Goal: Information Seeking & Learning: Learn about a topic

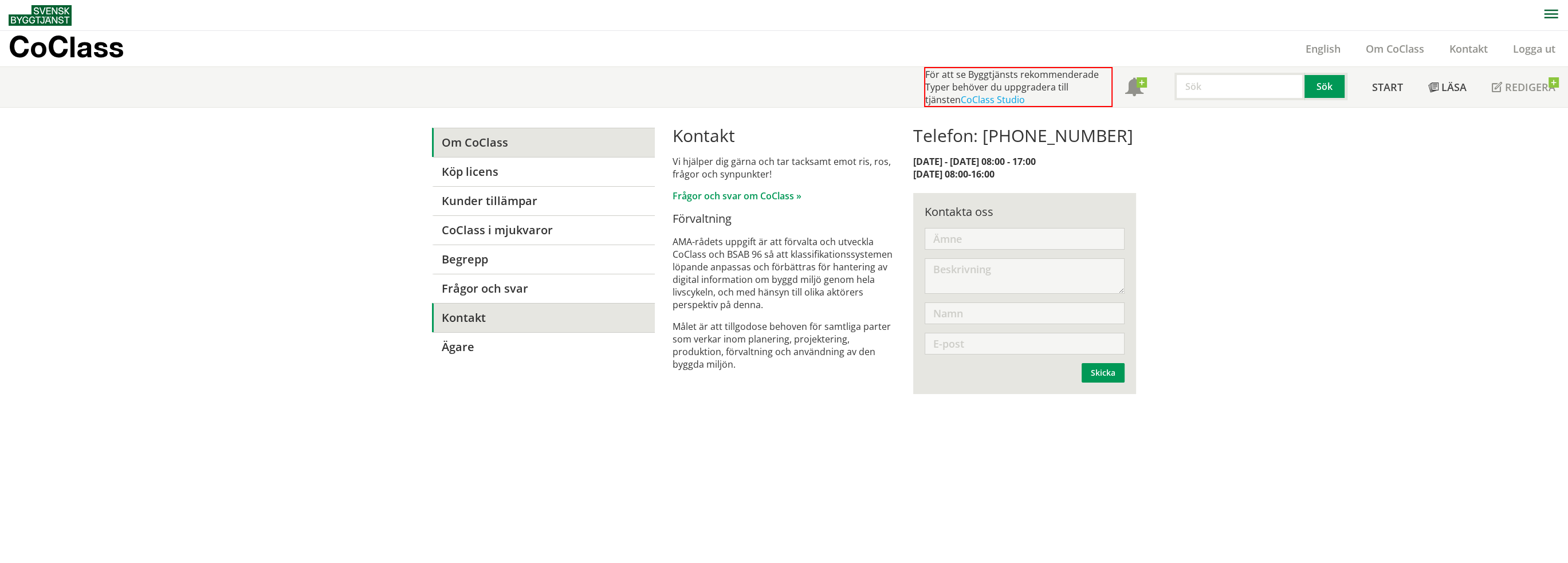
click at [472, 147] on link "Om CoClass" at bounding box center [543, 142] width 223 height 29
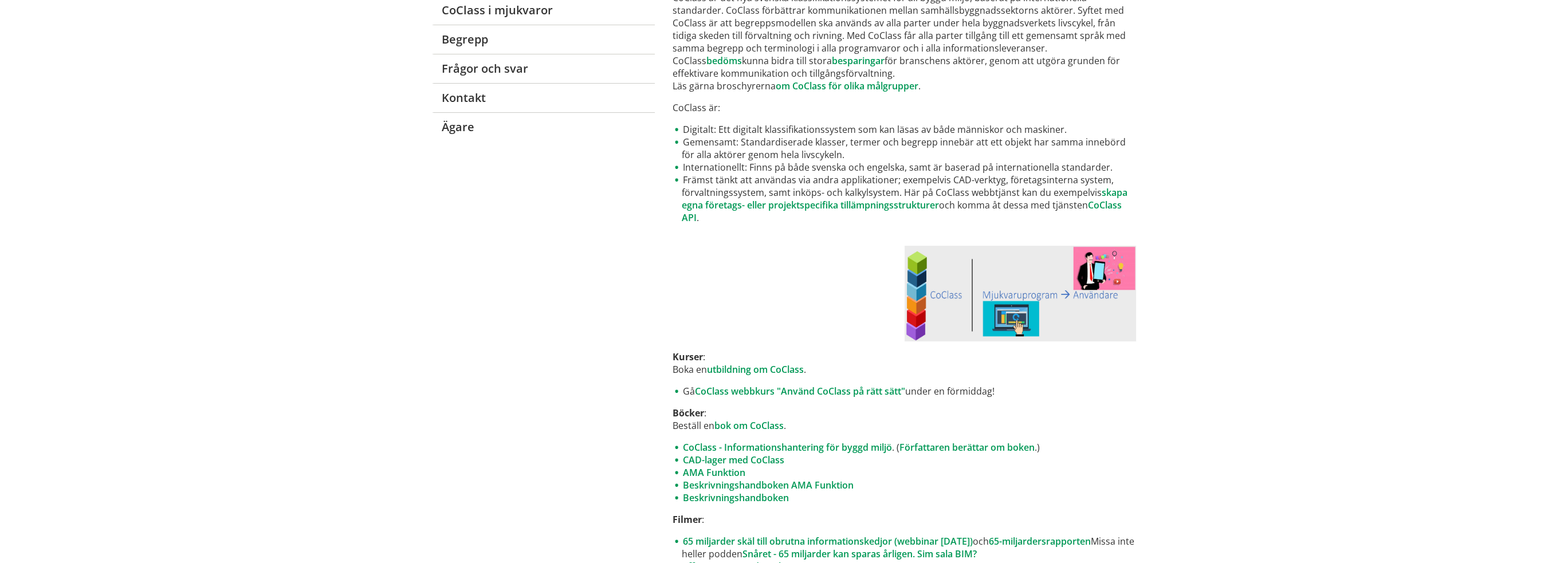
scroll to position [286, 0]
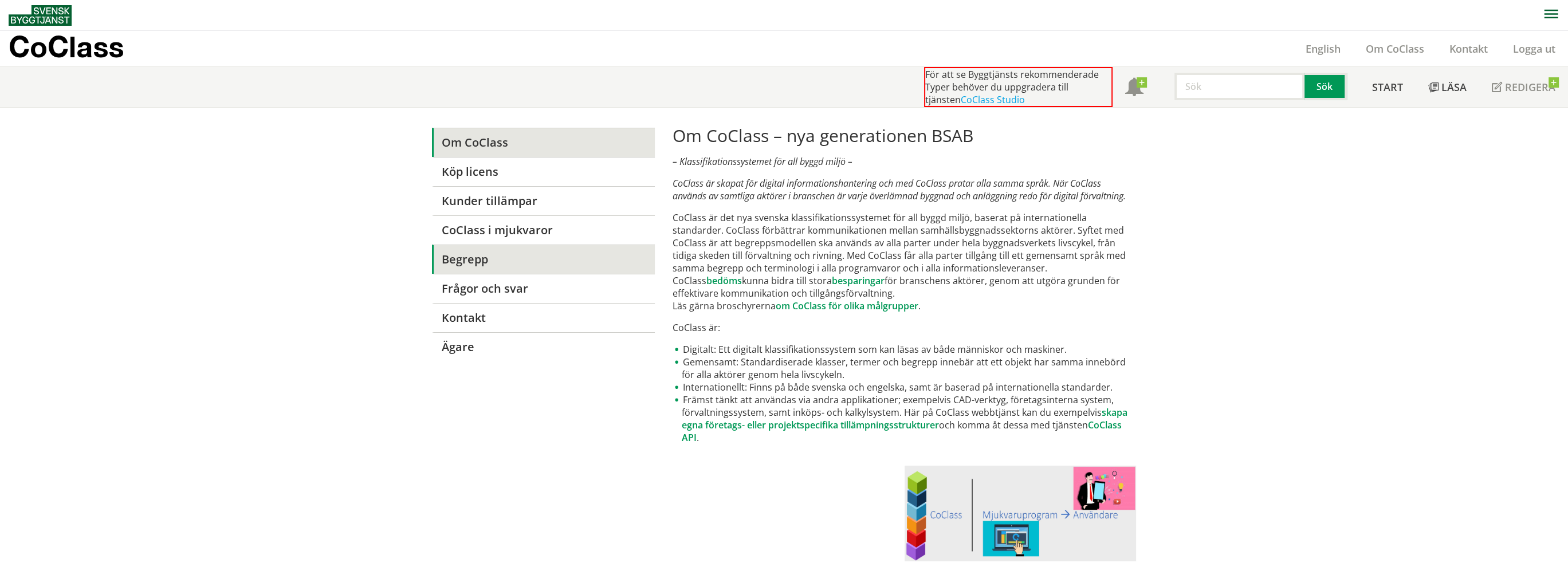
click at [544, 256] on link "Begrepp" at bounding box center [543, 259] width 223 height 29
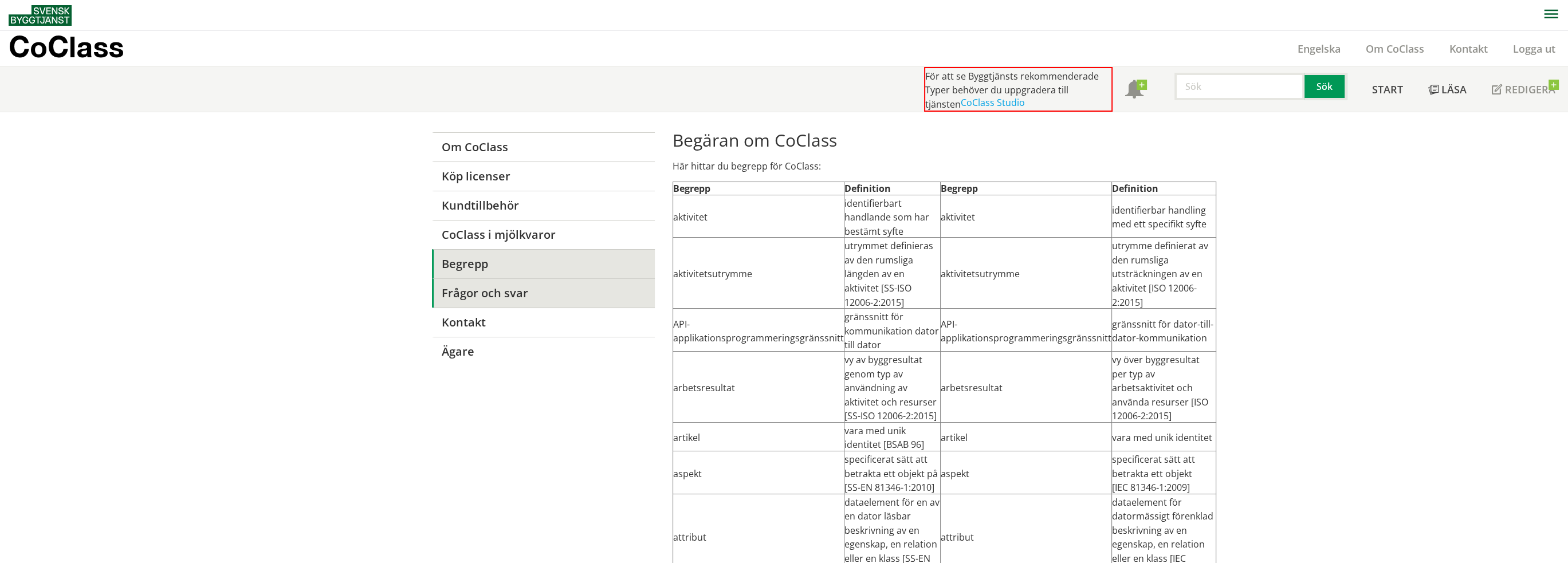
click at [506, 291] on font "Frågor och svar" at bounding box center [484, 293] width 87 height 16
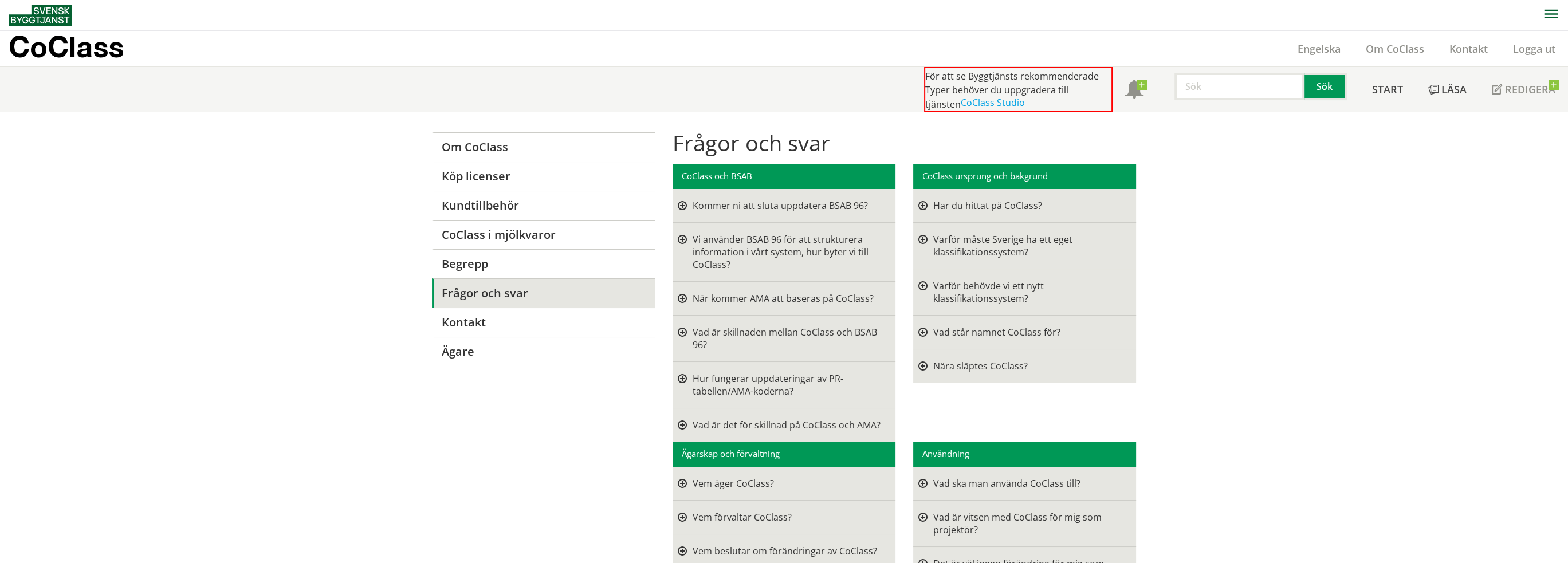
scroll to position [57, 0]
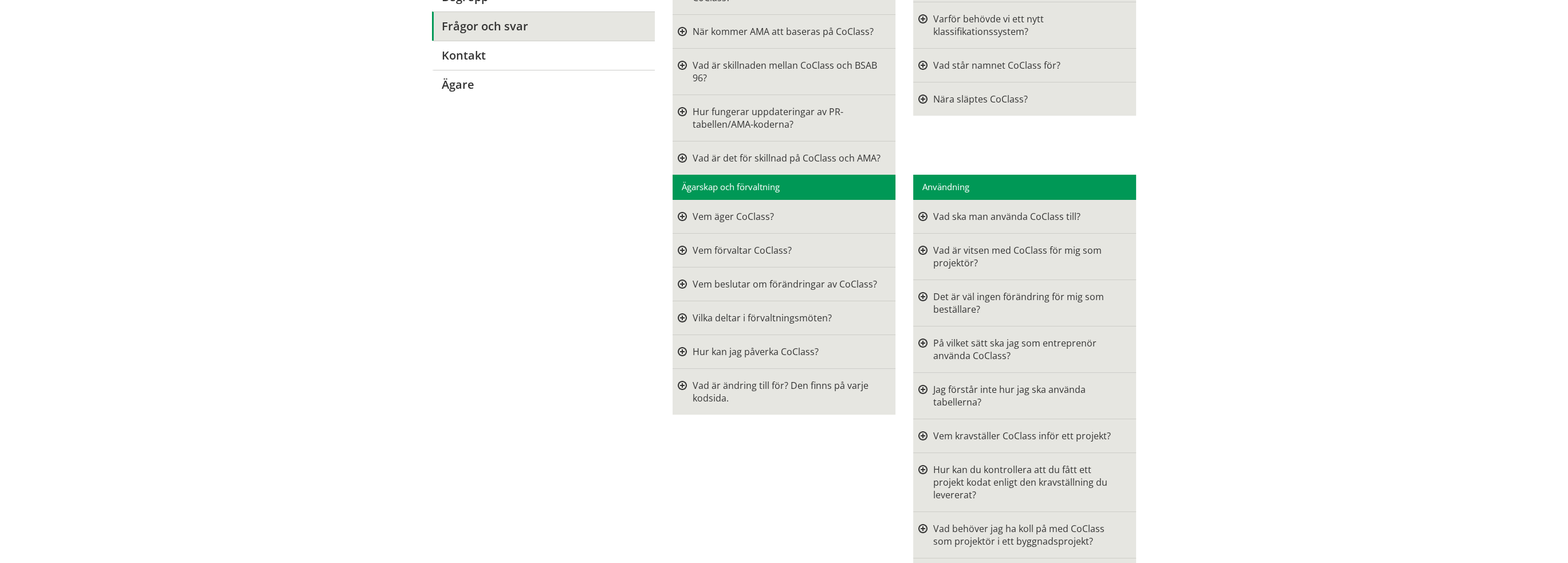
scroll to position [286, 0]
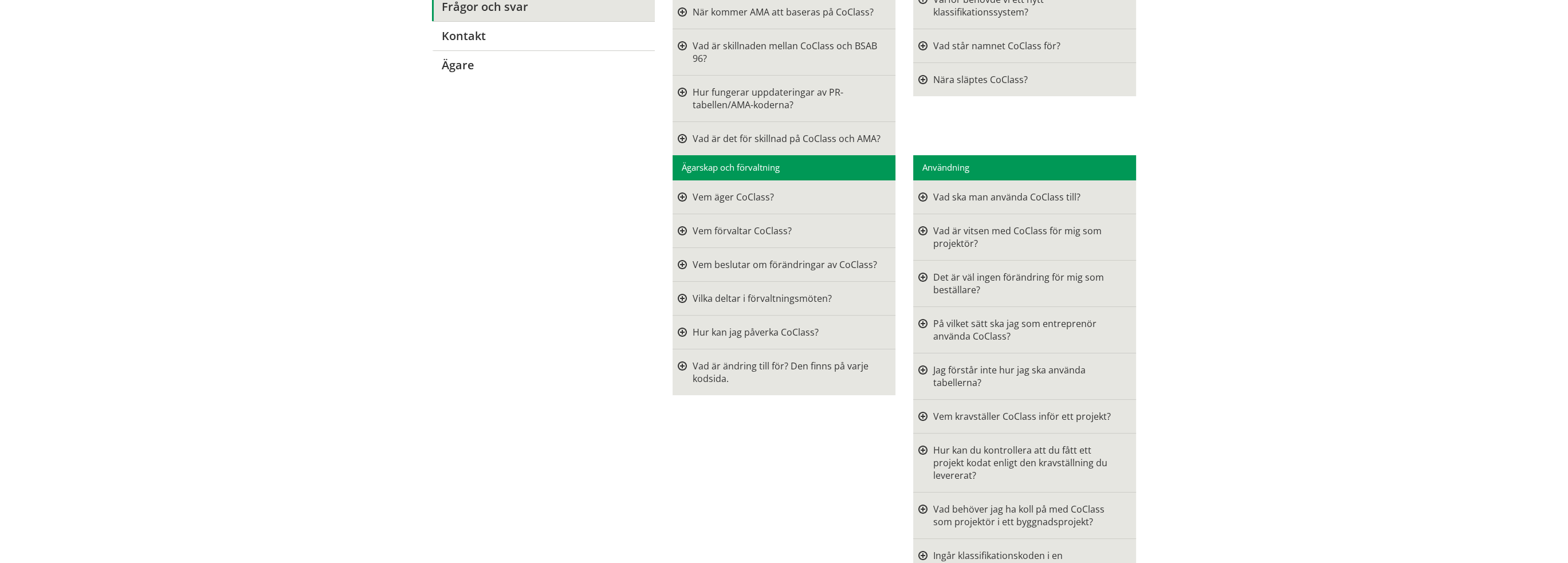
click at [955, 195] on font "Vad ska man använda CoClass till?" at bounding box center [1007, 197] width 147 height 12
click at [919, 191] on div at bounding box center [923, 197] width 9 height 12
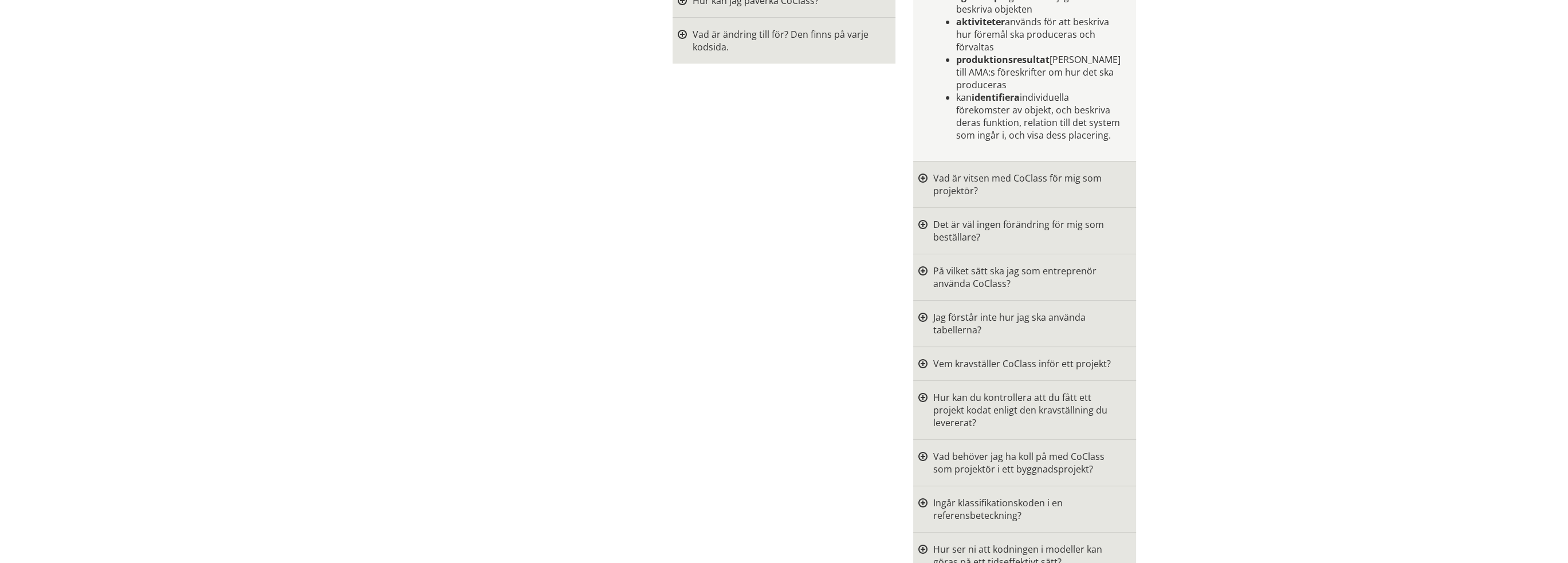
scroll to position [630, 0]
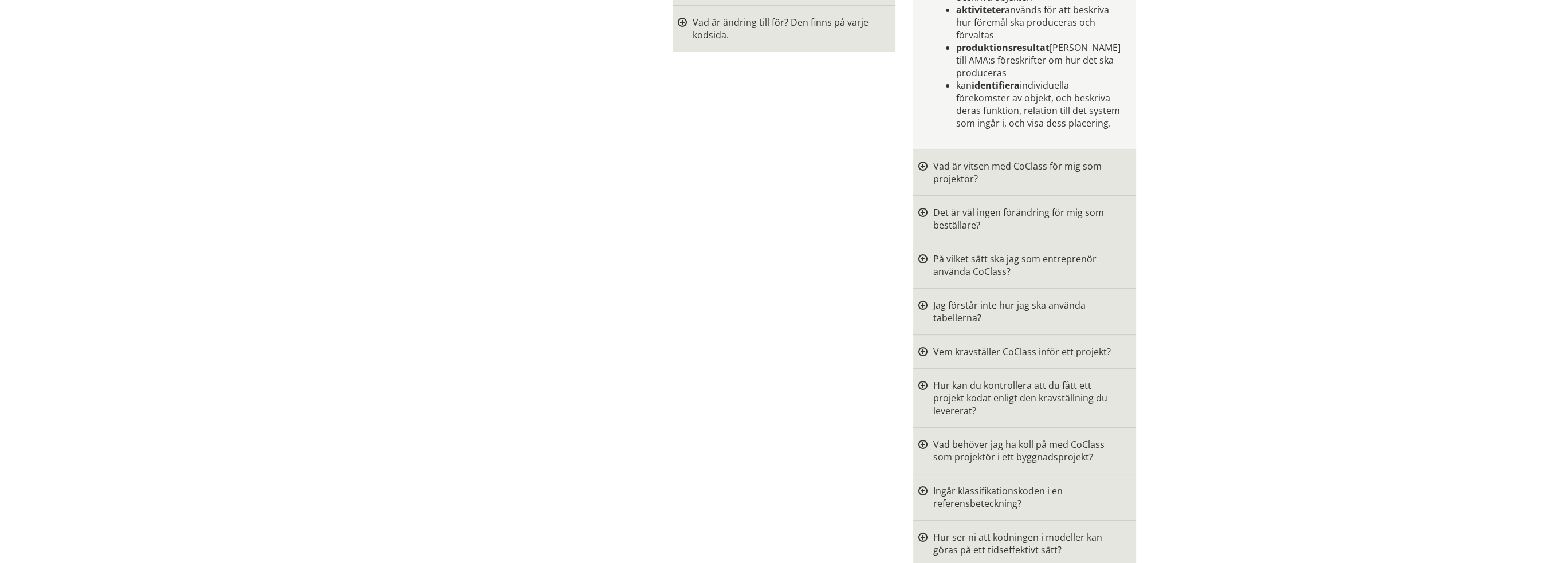
click at [918, 253] on div at bounding box center [923, 265] width 9 height 25
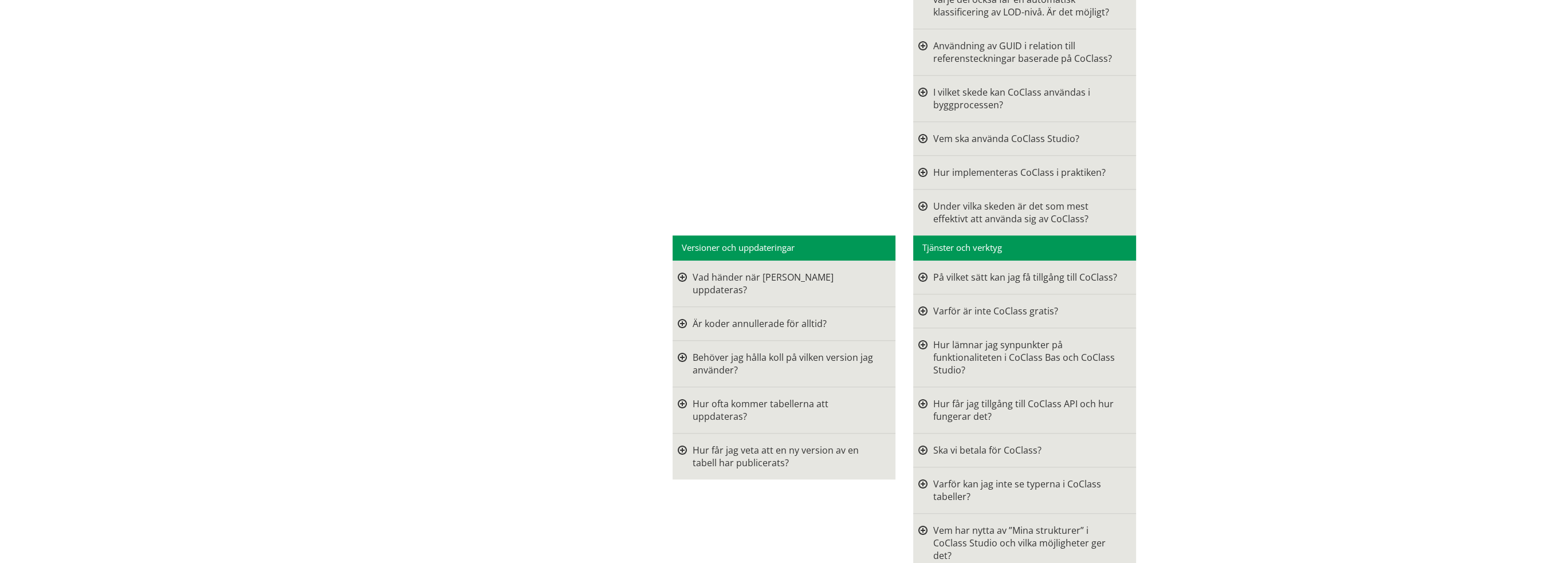
scroll to position [1833, 0]
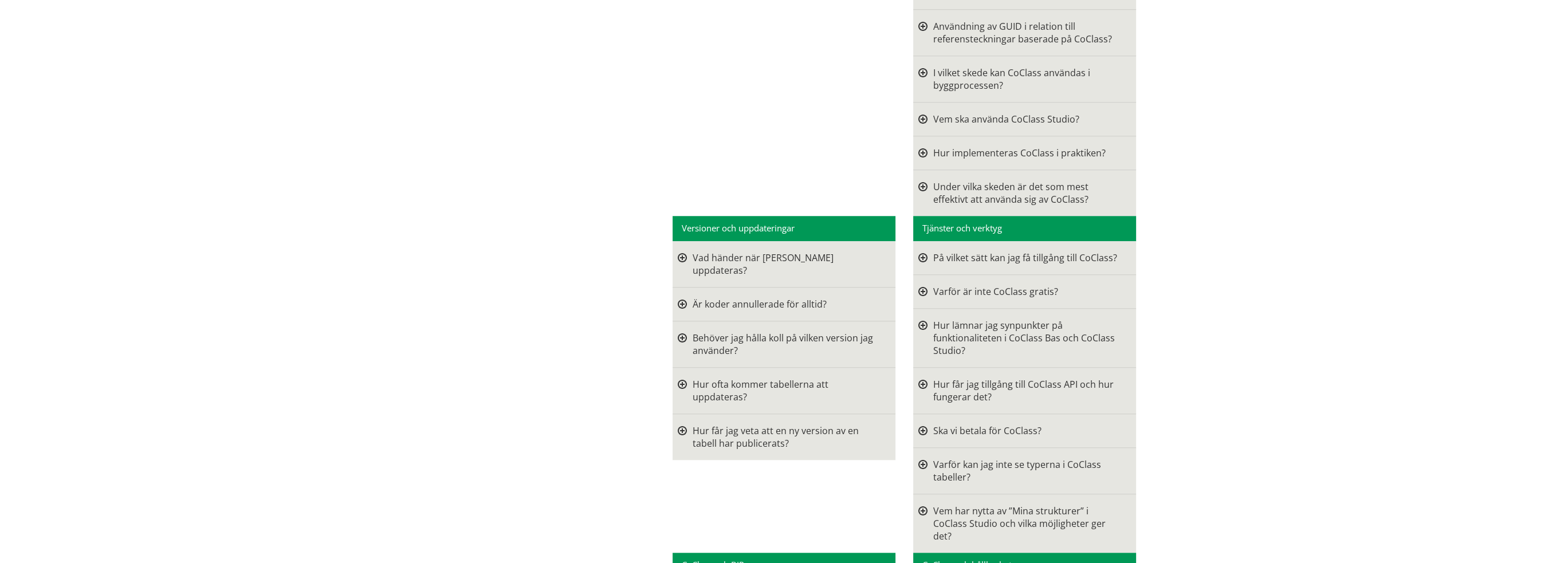
click at [918, 251] on div at bounding box center [923, 257] width 9 height 12
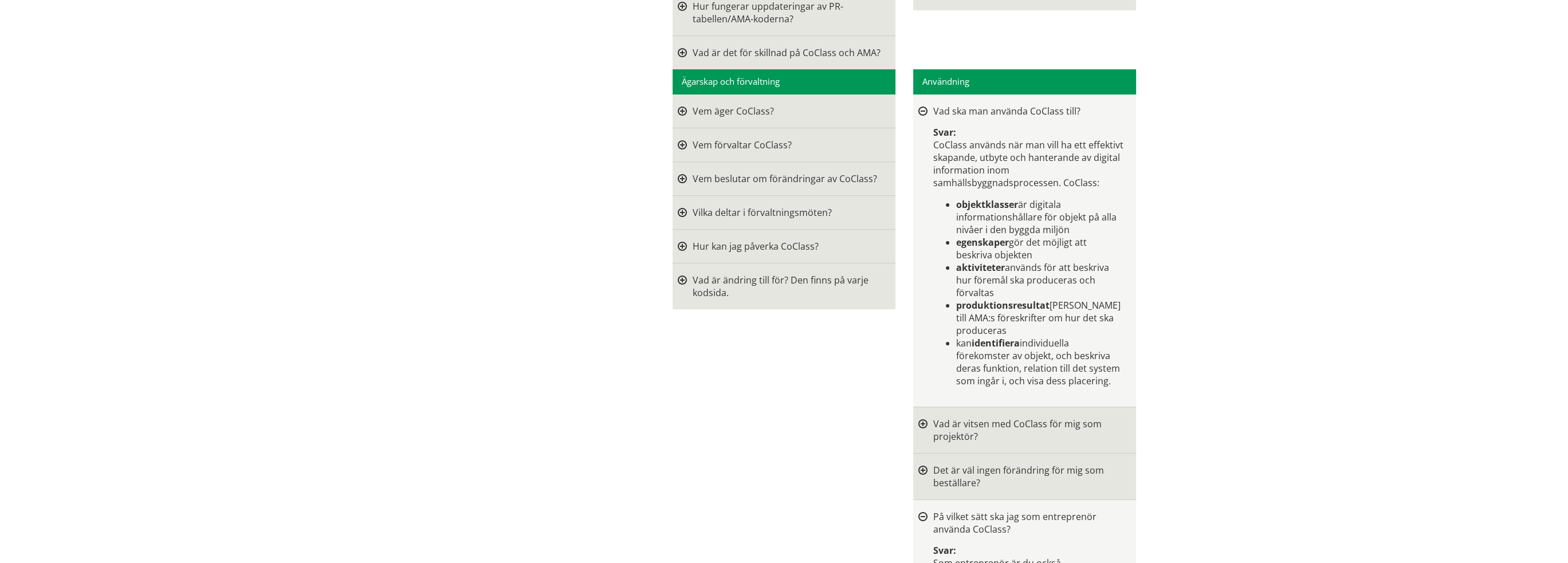
scroll to position [0, 0]
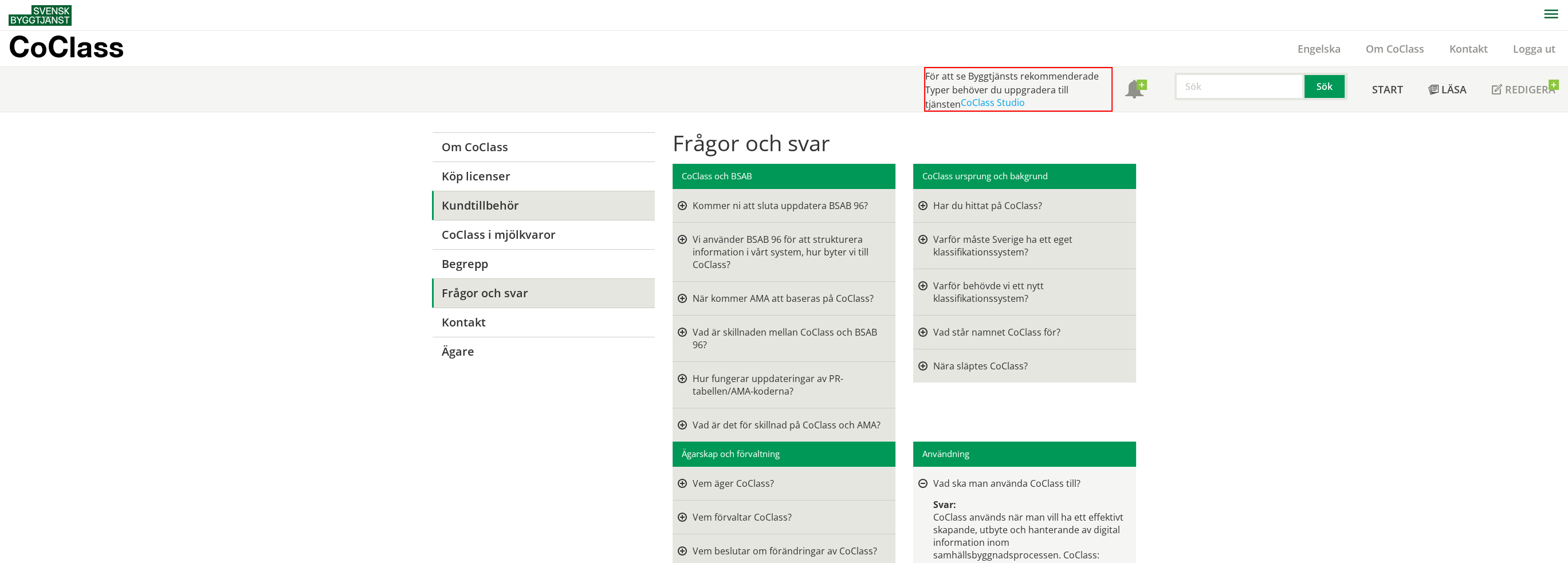
click at [491, 207] on font "Kundtillbehör" at bounding box center [480, 205] width 77 height 16
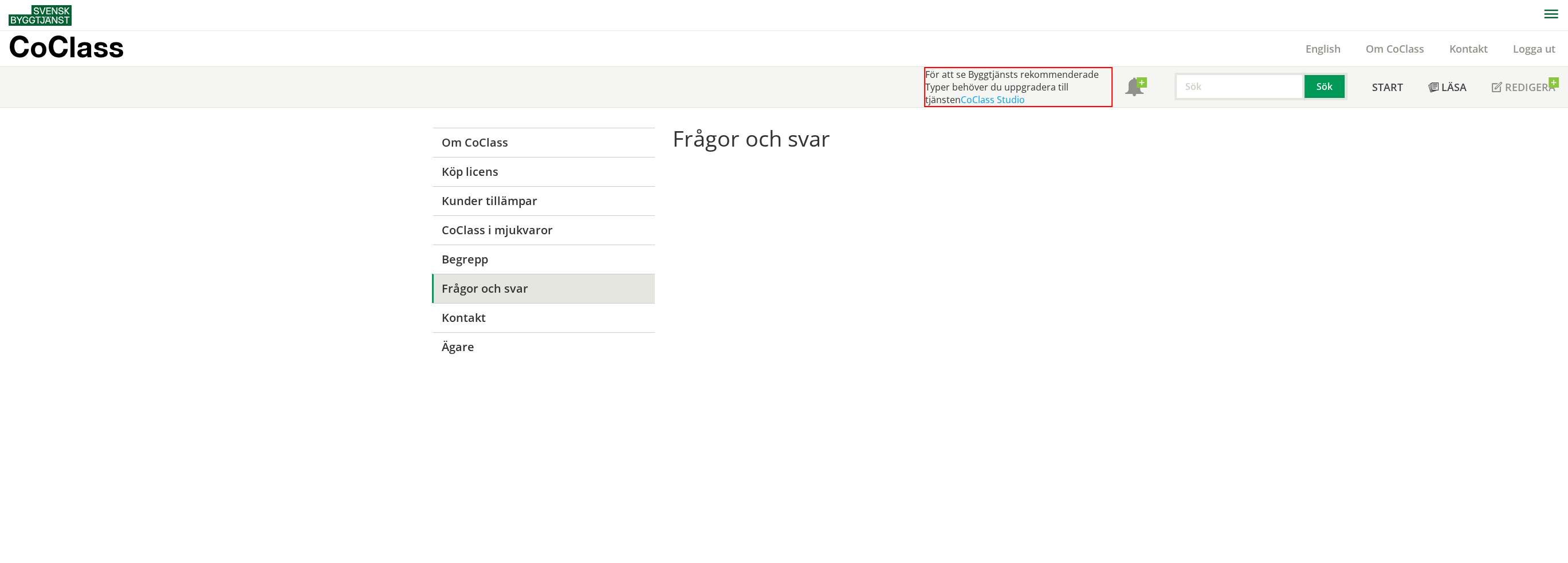
drag, startPoint x: 0, startPoint y: 0, endPoint x: 322, endPoint y: 304, distance: 442.8
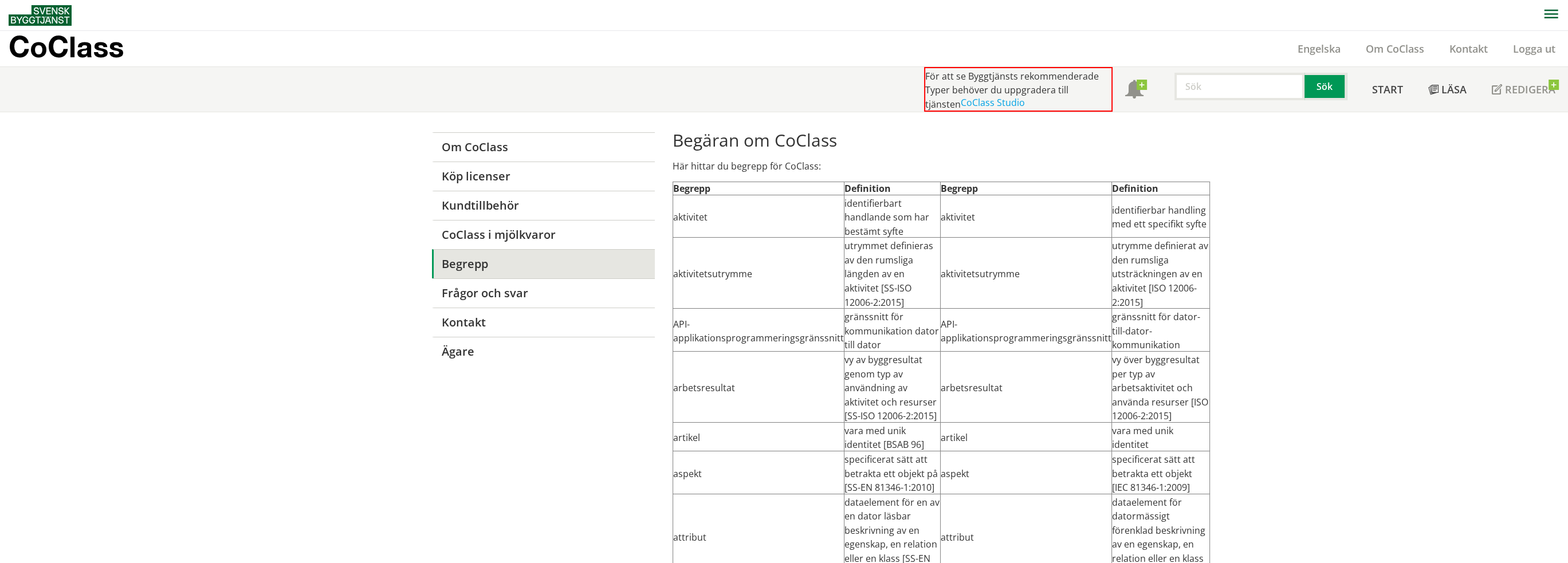
drag, startPoint x: 0, startPoint y: 0, endPoint x: 322, endPoint y: 304, distance: 442.8
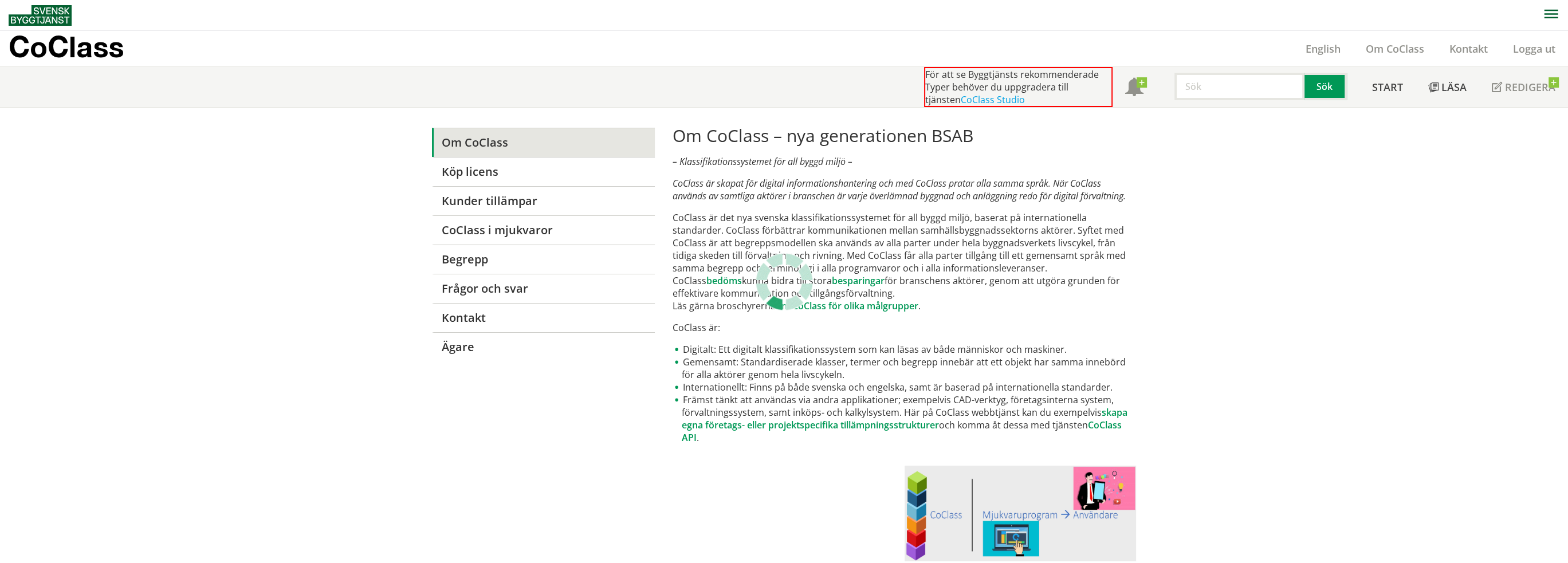
drag, startPoint x: 0, startPoint y: 0, endPoint x: 322, endPoint y: 304, distance: 442.8
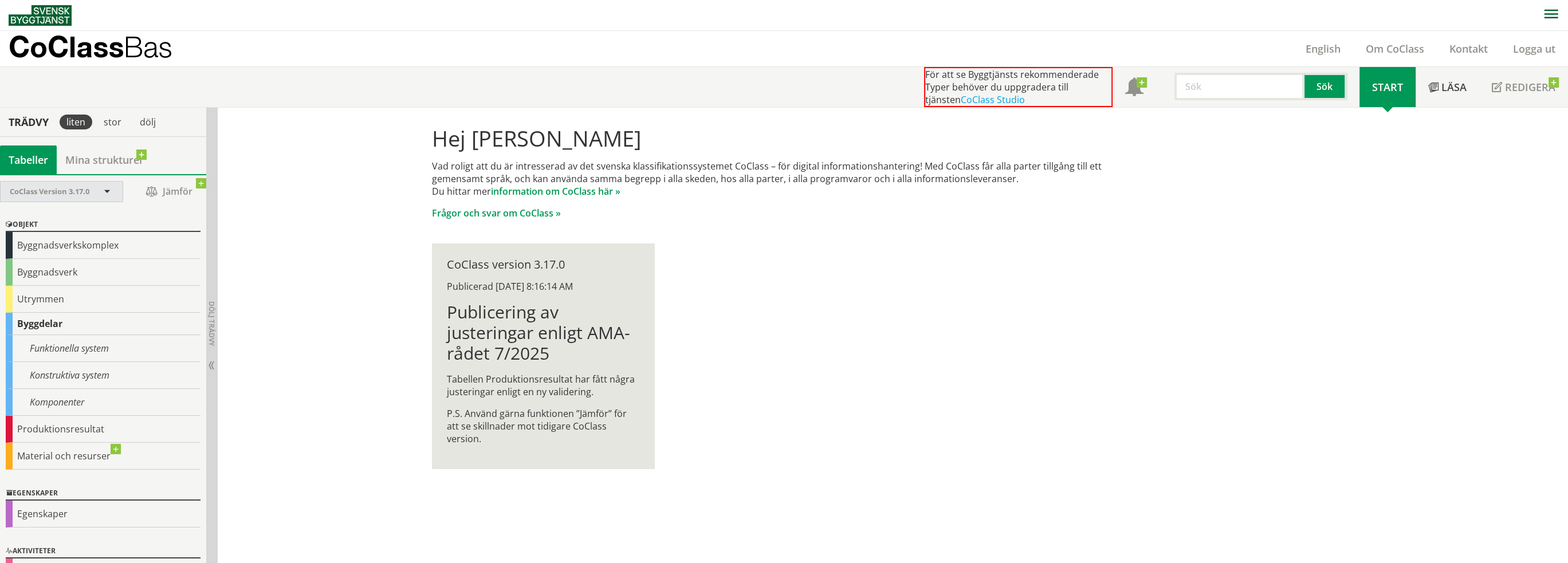
click at [105, 191] on span at bounding box center [107, 192] width 11 height 11
click at [108, 155] on link "Mina strukturer" at bounding box center [104, 160] width 95 height 29
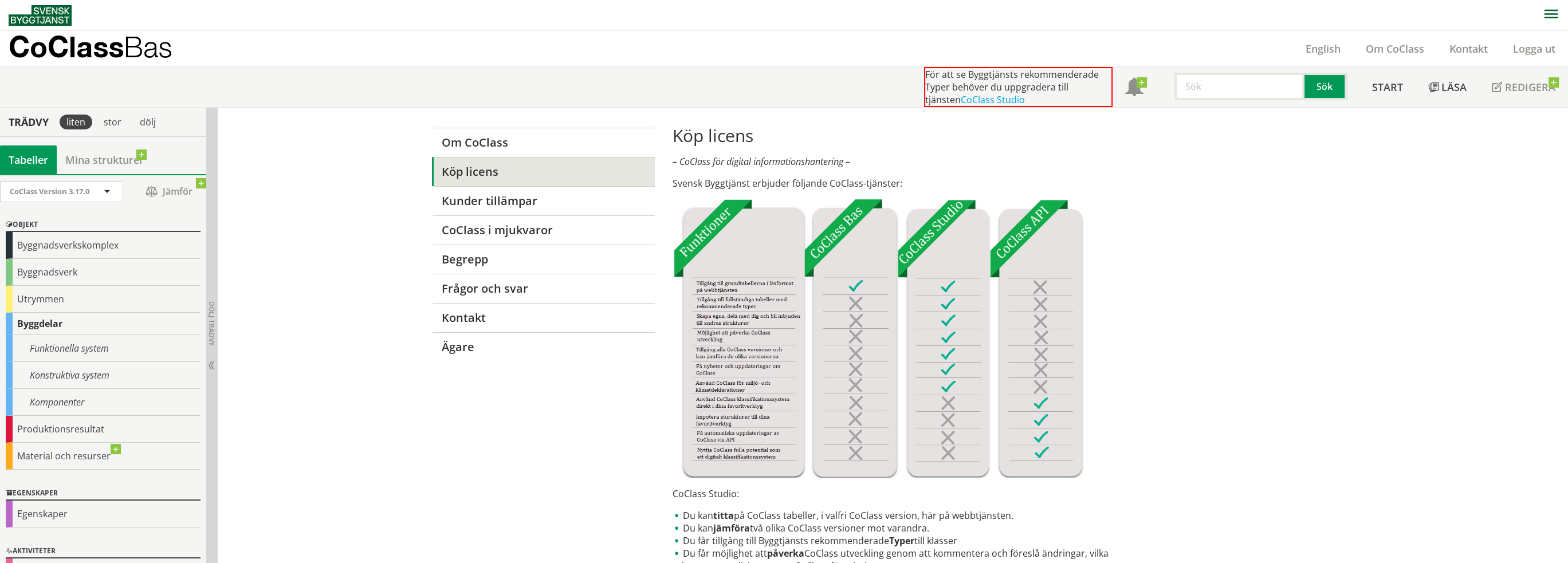
click at [7, 160] on div "Tabeller" at bounding box center [28, 160] width 57 height 29
click at [115, 121] on div "stor" at bounding box center [112, 122] width 32 height 15
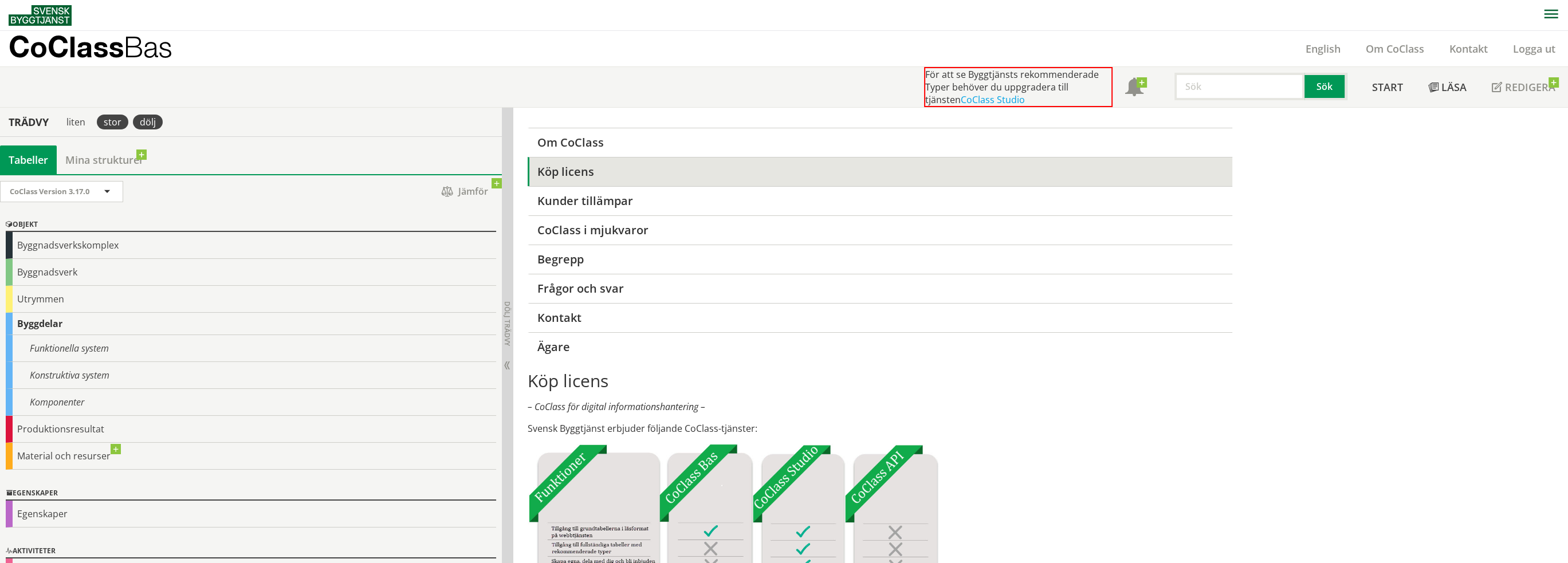
click at [158, 121] on div "dölj" at bounding box center [148, 122] width 30 height 15
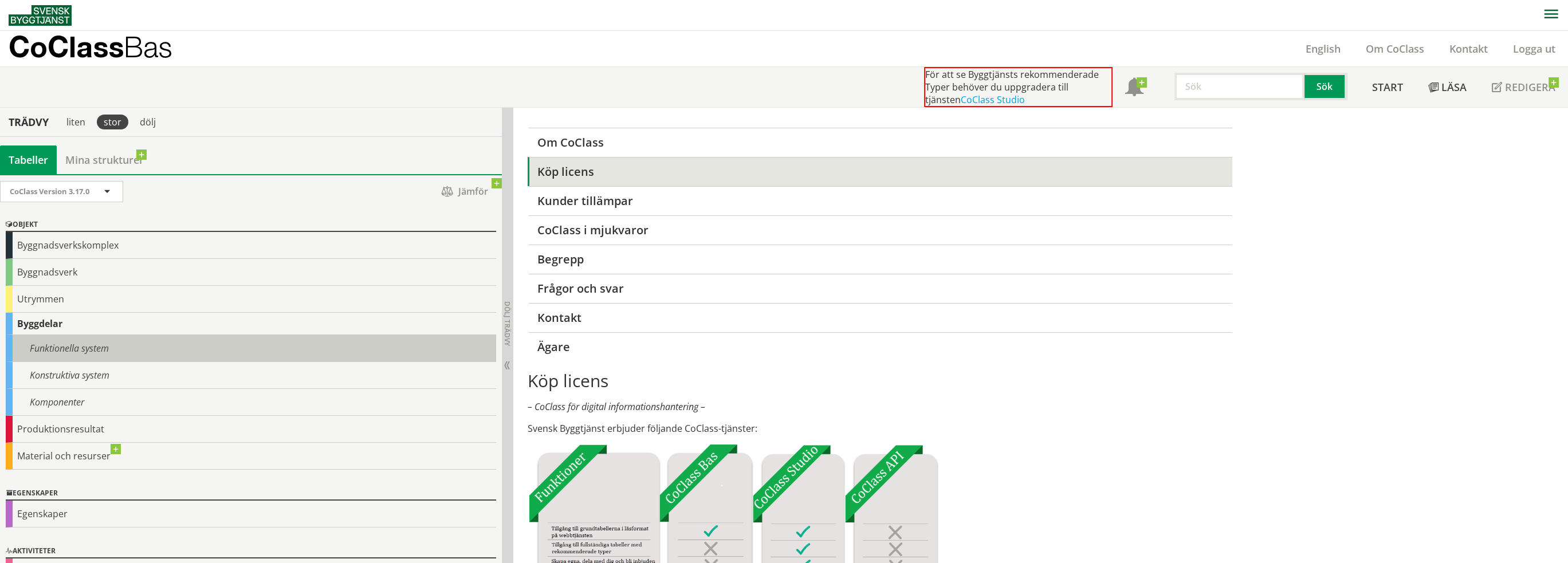
scroll to position [28, 0]
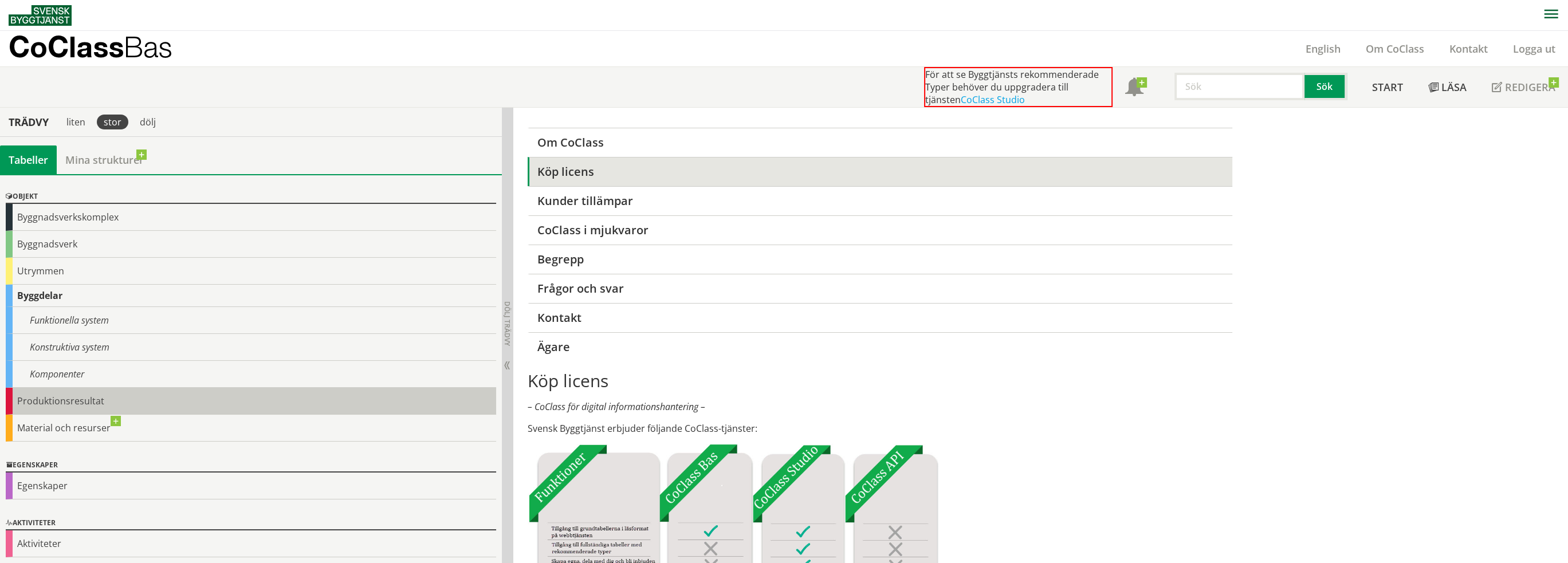
click at [250, 389] on div "Produktionsresultat" at bounding box center [251, 401] width 490 height 27
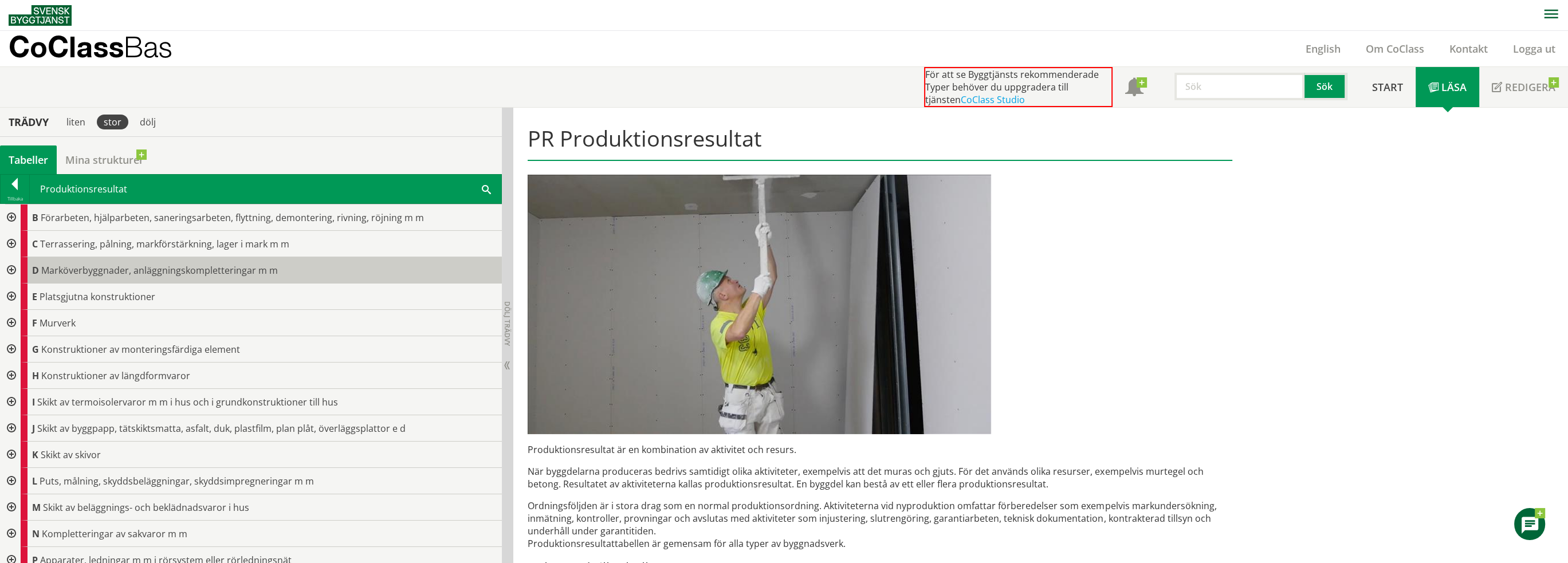
click at [311, 269] on div "D Marköverbyggnader, anläggningskompletteringar m m" at bounding box center [261, 271] width 481 height 26
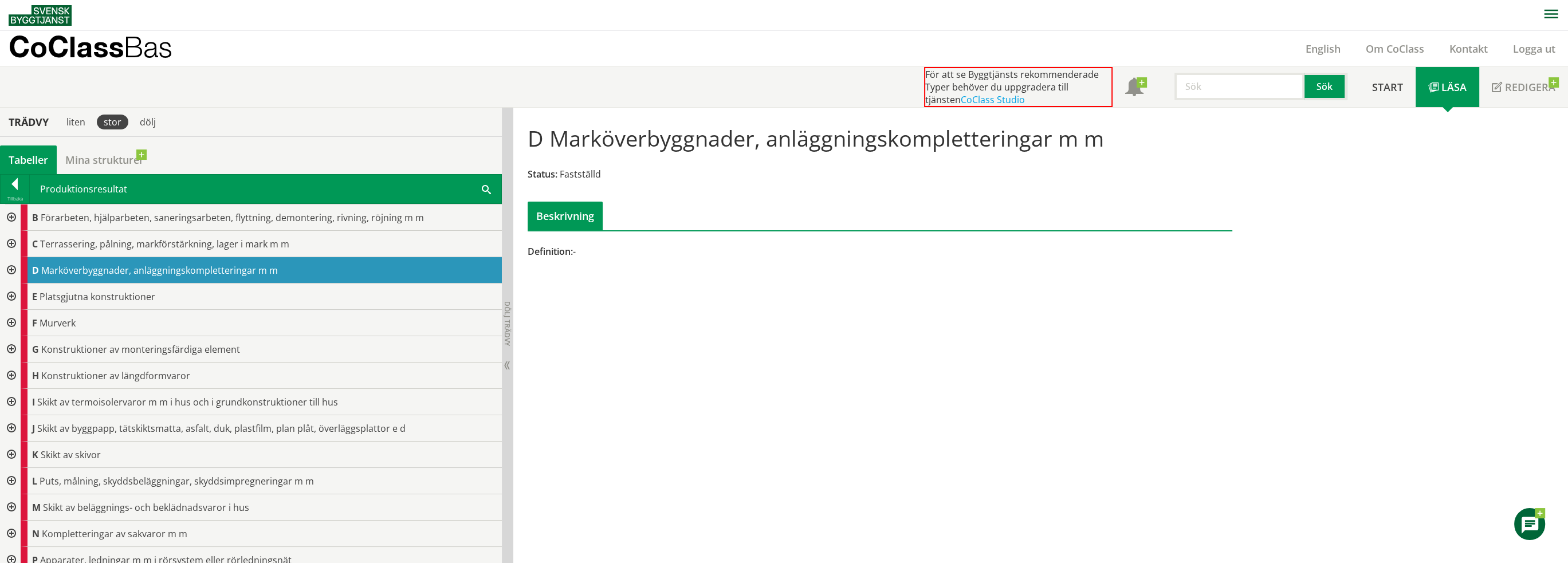
click at [9, 271] on div at bounding box center [10, 271] width 21 height 26
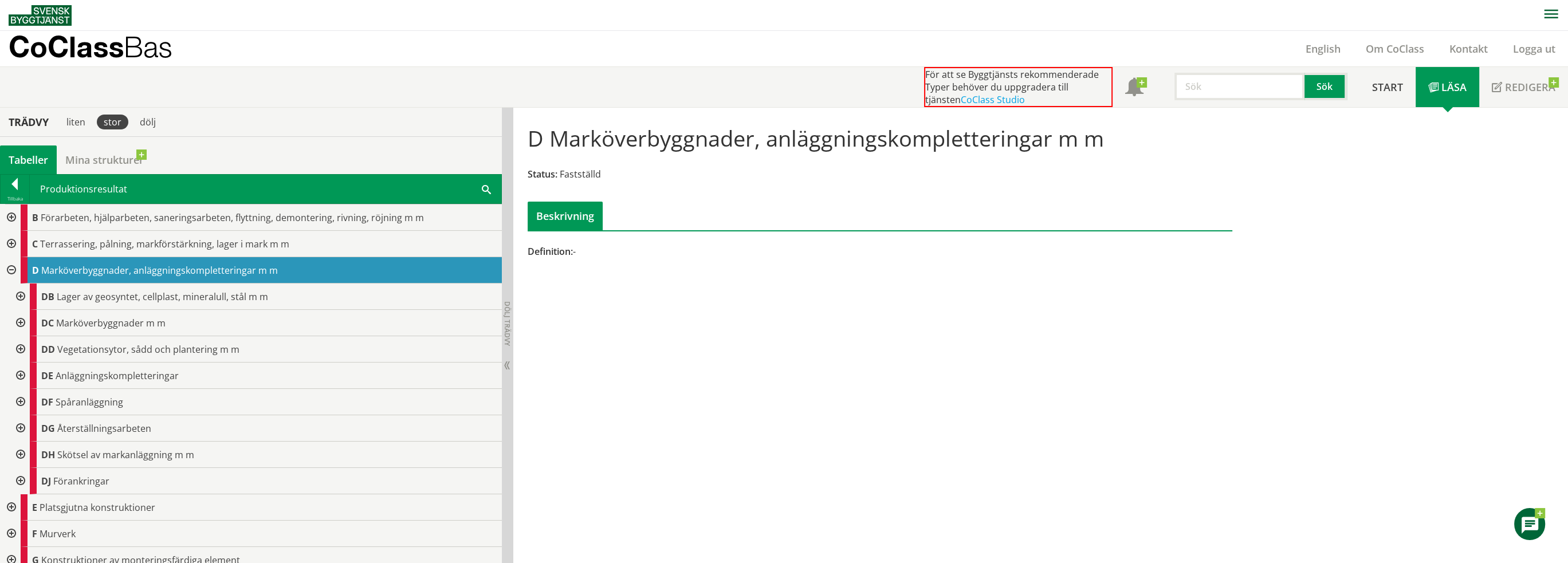
click at [11, 272] on div at bounding box center [10, 271] width 21 height 26
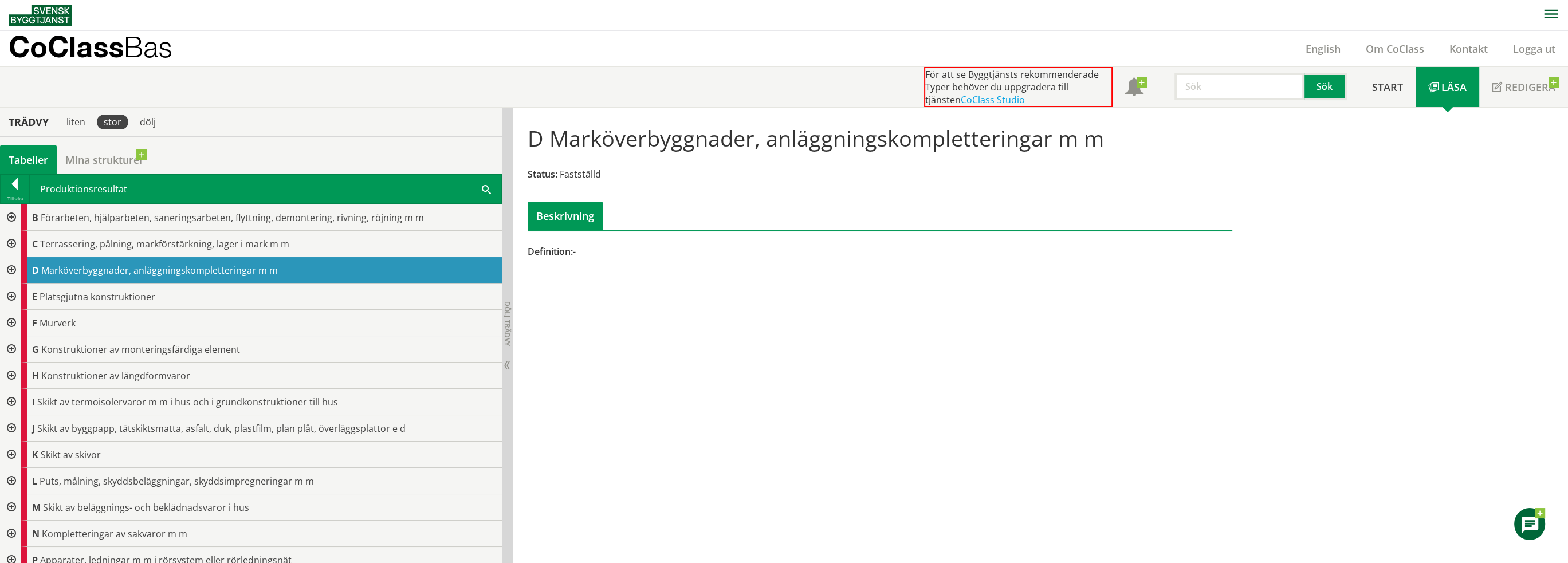
click at [11, 244] on div at bounding box center [10, 244] width 21 height 26
